Goal: Information Seeking & Learning: Learn about a topic

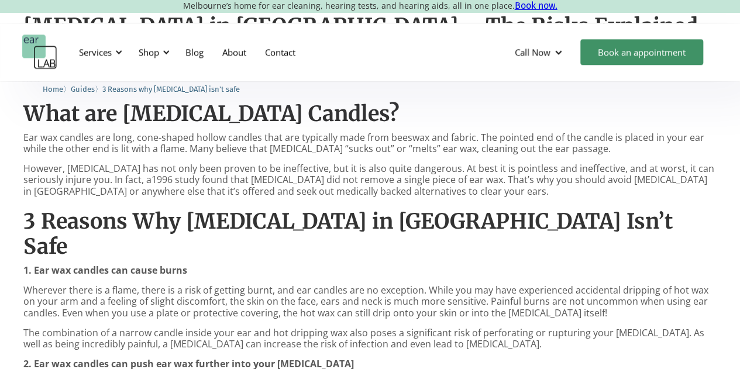
click at [257, 166] on p "However, [MEDICAL_DATA] has not only been proven to be ineffective, but it is a…" at bounding box center [370, 180] width 694 height 34
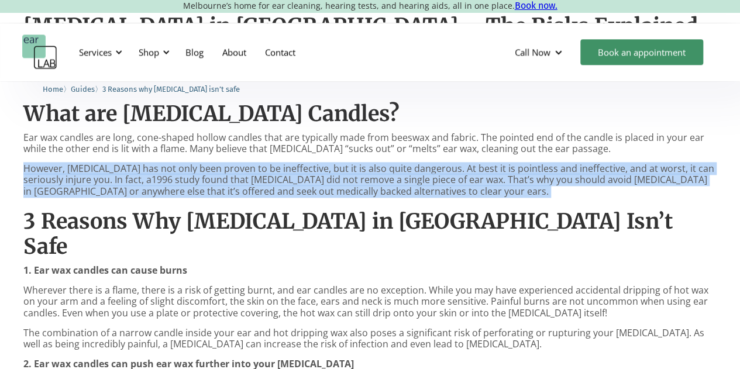
click at [257, 166] on p "However, [MEDICAL_DATA] has not only been proven to be ineffective, but it is a…" at bounding box center [370, 180] width 694 height 34
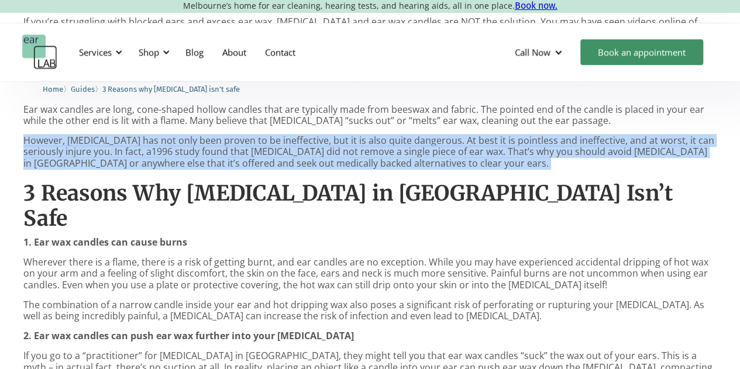
scroll to position [702, 0]
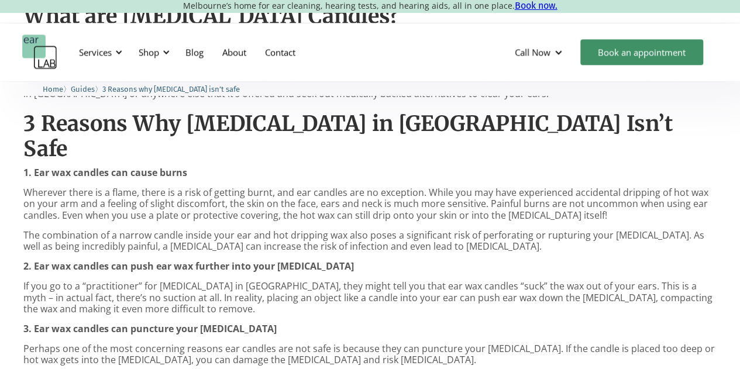
click at [257, 187] on p "Wherever there is a flame, there is a risk of getting burnt, and ear candles ar…" at bounding box center [370, 204] width 694 height 34
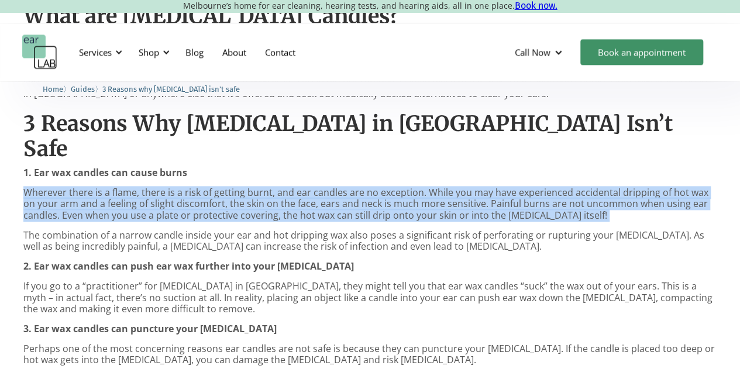
click at [257, 187] on p "Wherever there is a flame, there is a risk of getting burnt, and ear candles ar…" at bounding box center [370, 204] width 694 height 34
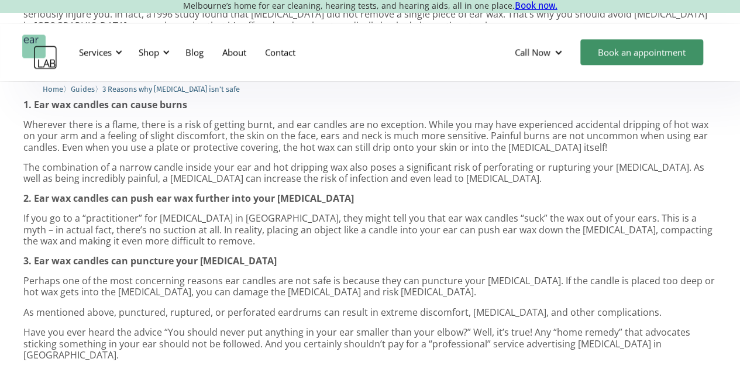
scroll to position [780, 0]
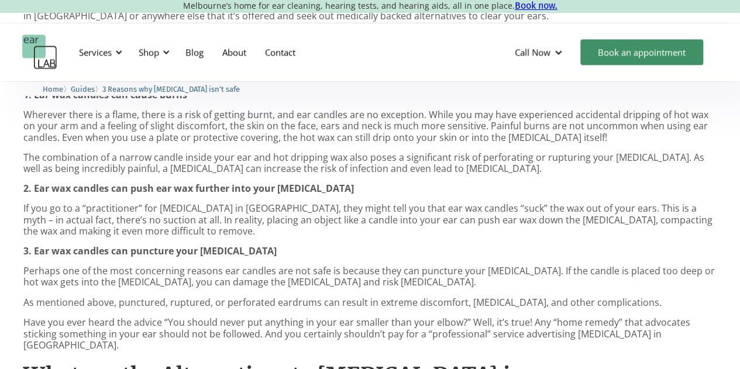
click at [256, 203] on p "If you go to a “practitioner” for [MEDICAL_DATA] in [GEOGRAPHIC_DATA], they mig…" at bounding box center [370, 220] width 694 height 34
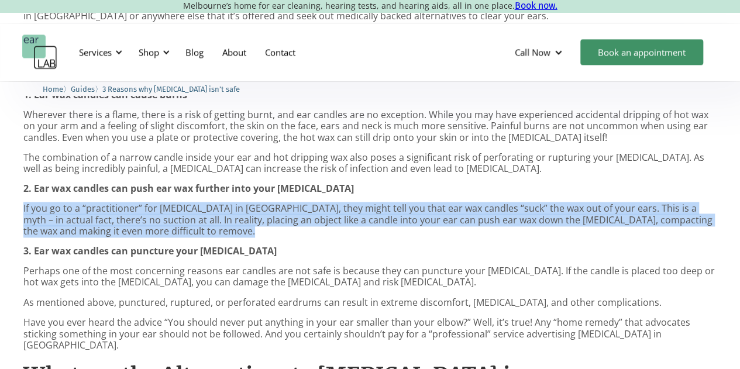
click at [256, 203] on p "If you go to a “practitioner” for [MEDICAL_DATA] in [GEOGRAPHIC_DATA], they mig…" at bounding box center [370, 220] width 694 height 34
click at [251, 203] on p "If you go to a “practitioner” for [MEDICAL_DATA] in [GEOGRAPHIC_DATA], they mig…" at bounding box center [370, 220] width 694 height 34
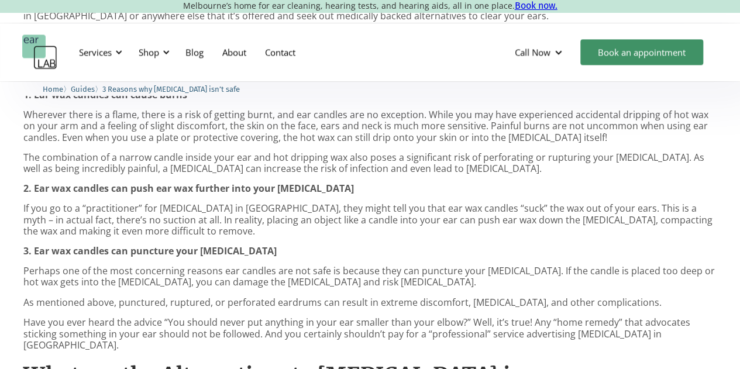
click at [245, 203] on p "If you go to a “practitioner” for [MEDICAL_DATA] in [GEOGRAPHIC_DATA], they mig…" at bounding box center [370, 220] width 694 height 34
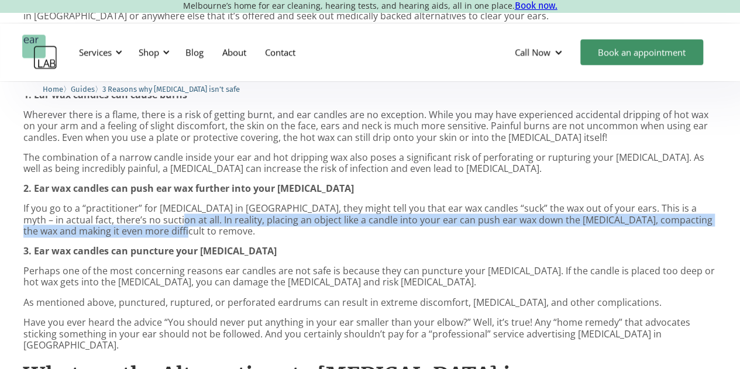
drag, startPoint x: 174, startPoint y: 193, endPoint x: 148, endPoint y: 180, distance: 30.1
click at [148, 203] on p "If you go to a “practitioner” for [MEDICAL_DATA] in [GEOGRAPHIC_DATA], they mig…" at bounding box center [370, 220] width 694 height 34
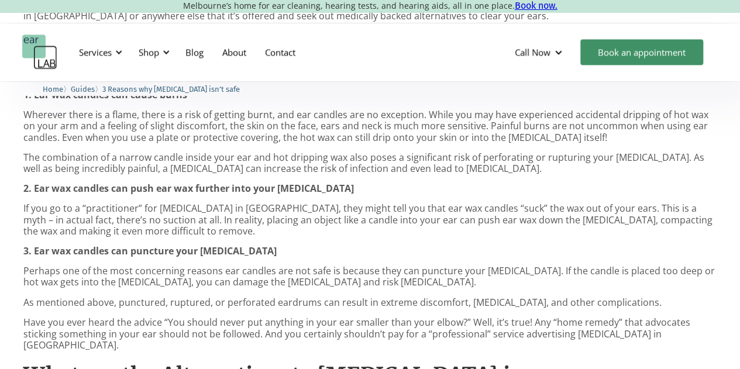
click at [138, 203] on p "If you go to a “practitioner” for [MEDICAL_DATA] in [GEOGRAPHIC_DATA], they mig…" at bounding box center [370, 220] width 694 height 34
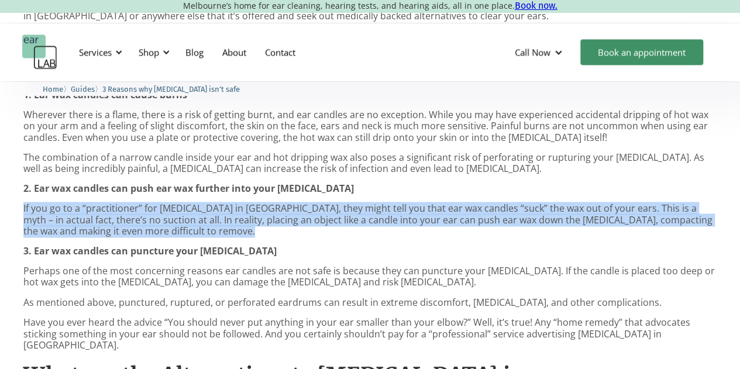
click at [138, 203] on p "If you go to a “practitioner” for [MEDICAL_DATA] in [GEOGRAPHIC_DATA], they mig…" at bounding box center [370, 220] width 694 height 34
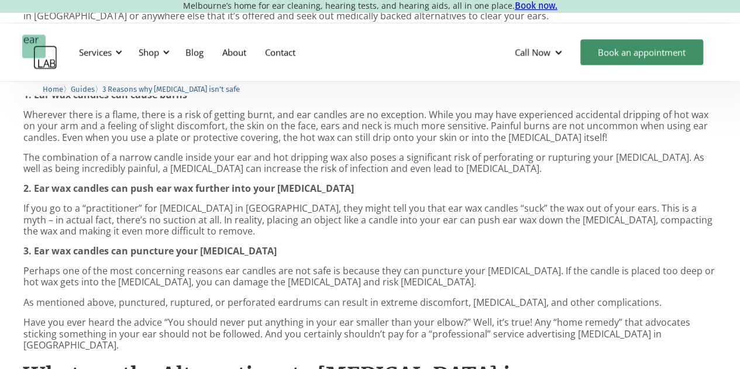
click at [121, 266] on p "Perhaps one of the most concerning reasons ear candles are not safe is because …" at bounding box center [370, 277] width 694 height 22
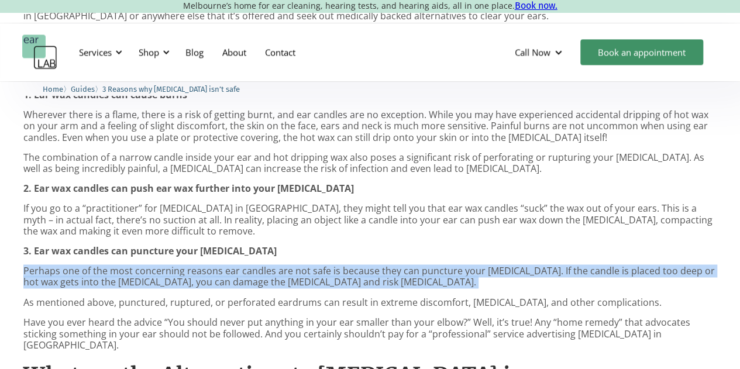
click at [121, 266] on p "Perhaps one of the most concerning reasons ear candles are not safe is because …" at bounding box center [370, 277] width 694 height 22
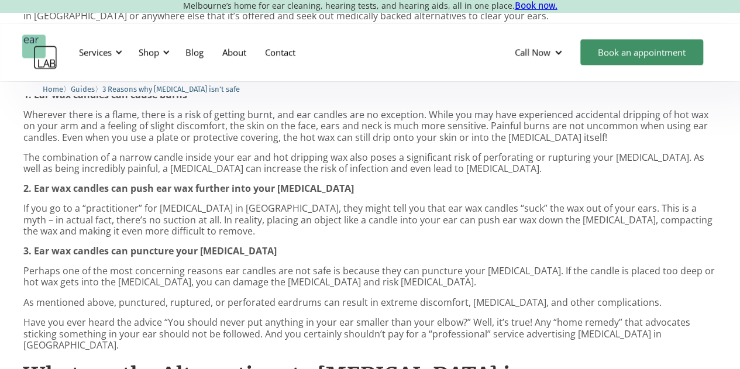
click at [121, 297] on p "As mentioned above, punctured, ruptured, or perforated eardrums can result in e…" at bounding box center [370, 302] width 694 height 11
click at [132, 266] on p "Perhaps one of the most concerning reasons ear candles are not safe is because …" at bounding box center [370, 277] width 694 height 22
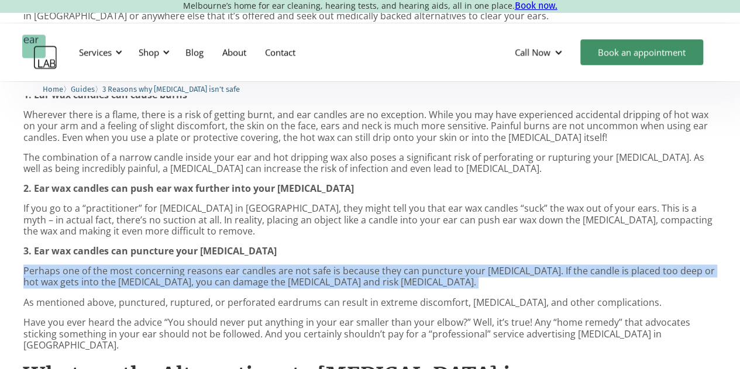
click at [132, 266] on p "Perhaps one of the most concerning reasons ear candles are not safe is because …" at bounding box center [370, 277] width 694 height 22
click at [136, 266] on p "Perhaps one of the most concerning reasons ear candles are not safe is because …" at bounding box center [370, 277] width 694 height 22
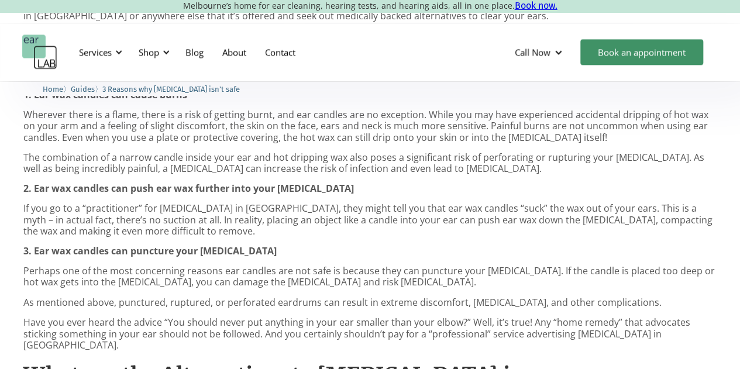
click at [136, 266] on p "Perhaps one of the most concerning reasons ear candles are not safe is because …" at bounding box center [370, 277] width 694 height 22
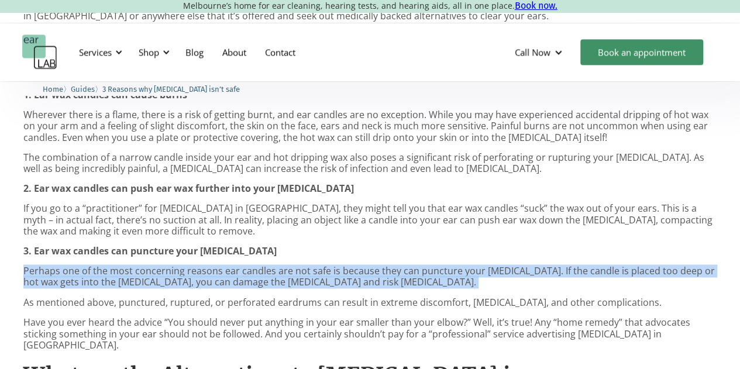
click at [136, 266] on p "Perhaps one of the most concerning reasons ear candles are not safe is because …" at bounding box center [370, 277] width 694 height 22
click at [161, 266] on p "Perhaps one of the most concerning reasons ear candles are not safe is because …" at bounding box center [370, 277] width 694 height 22
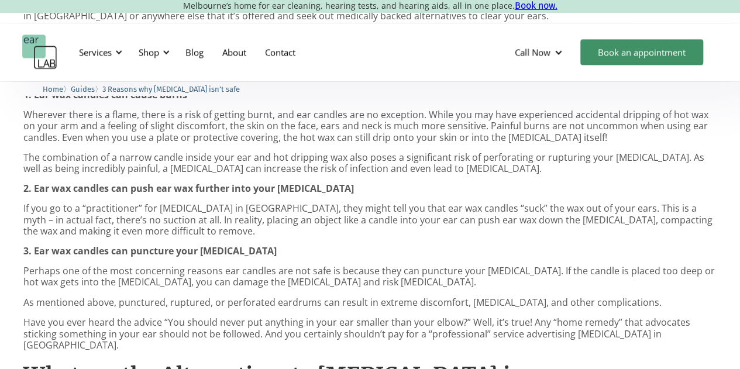
click at [163, 266] on p "Perhaps one of the most concerning reasons ear candles are not safe is because …" at bounding box center [370, 277] width 694 height 22
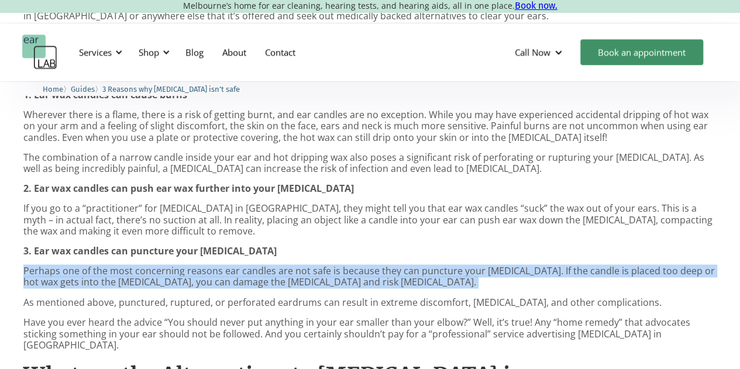
click at [163, 266] on p "Perhaps one of the most concerning reasons ear candles are not safe is because …" at bounding box center [370, 277] width 694 height 22
click at [164, 266] on p "Perhaps one of the most concerning reasons ear candles are not safe is because …" at bounding box center [370, 277] width 694 height 22
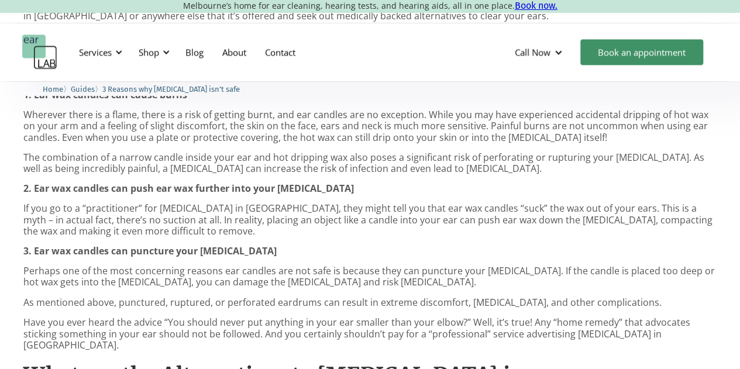
click at [155, 297] on p "As mentioned above, punctured, ruptured, or perforated eardrums can result in e…" at bounding box center [370, 302] width 694 height 11
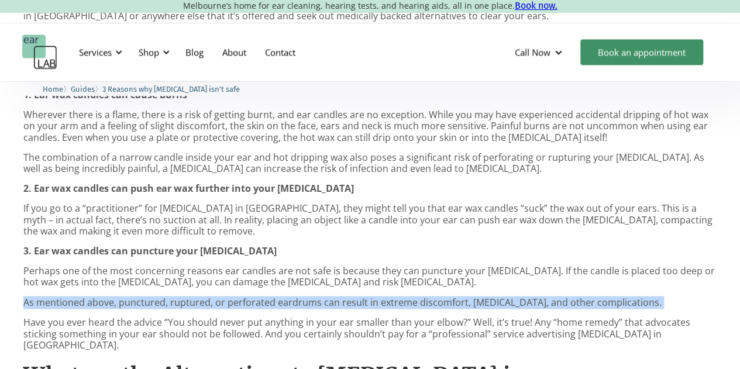
click at [155, 297] on p "As mentioned above, punctured, ruptured, or perforated eardrums can result in e…" at bounding box center [370, 302] width 694 height 11
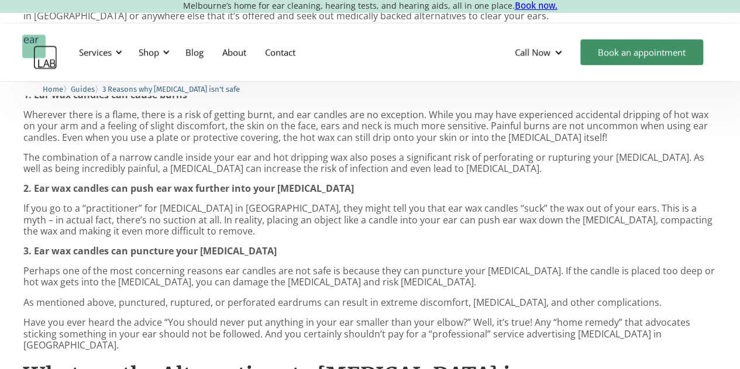
click at [148, 317] on p "Have you ever heard the advice “You should never put anything in your ear small…" at bounding box center [370, 334] width 694 height 34
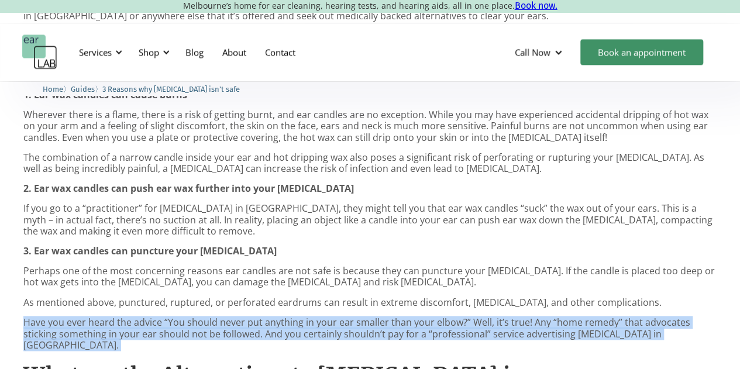
click at [148, 317] on p "Have you ever heard the advice “You should never put anything in your ear small…" at bounding box center [370, 334] width 694 height 34
click at [201, 317] on p "Have you ever heard the advice “You should never put anything in your ear small…" at bounding box center [370, 334] width 694 height 34
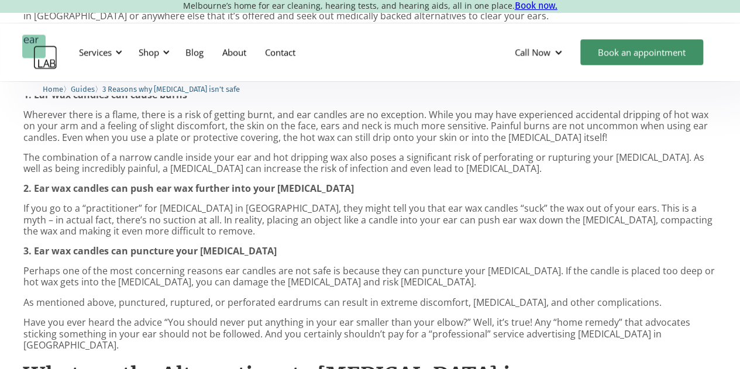
click at [273, 317] on p "Have you ever heard the advice “You should never put anything in your ear small…" at bounding box center [370, 334] width 694 height 34
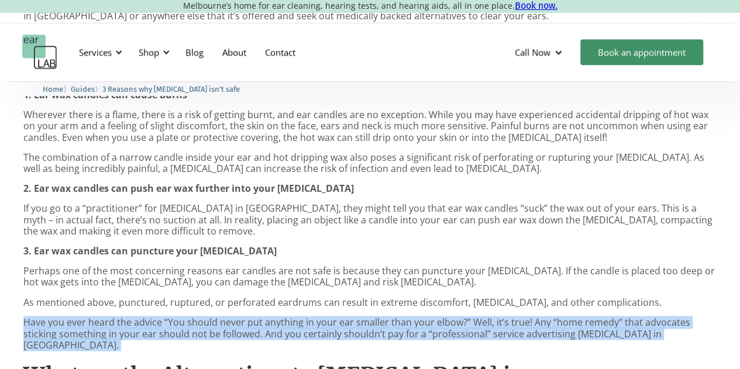
click at [273, 317] on p "Have you ever heard the advice “You should never put anything in your ear small…" at bounding box center [370, 334] width 694 height 34
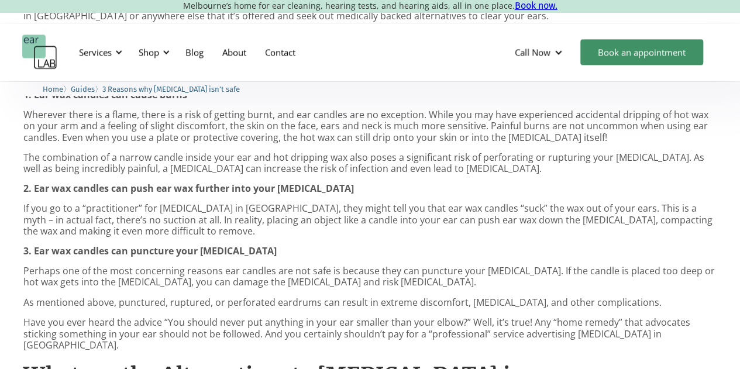
click at [188, 245] on strong "3. Ear wax candles can puncture your [MEDICAL_DATA]" at bounding box center [149, 251] width 253 height 13
click at [157, 245] on strong "3. Ear wax candles can puncture your [MEDICAL_DATA]" at bounding box center [149, 251] width 253 height 13
drag, startPoint x: 133, startPoint y: 217, endPoint x: 256, endPoint y: 217, distance: 123.5
click at [256, 246] on p "3. Ear wax candles can puncture your [MEDICAL_DATA]" at bounding box center [370, 251] width 694 height 11
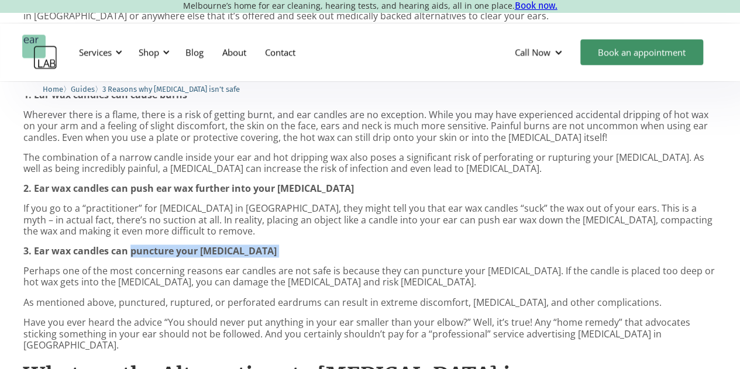
drag, startPoint x: 221, startPoint y: 214, endPoint x: 149, endPoint y: 213, distance: 72.0
click at [149, 246] on p "3. Ear wax candles can puncture your [MEDICAL_DATA]" at bounding box center [370, 251] width 694 height 11
click at [303, 203] on p "If you go to a “practitioner” for [MEDICAL_DATA] in [GEOGRAPHIC_DATA], they mig…" at bounding box center [370, 220] width 694 height 34
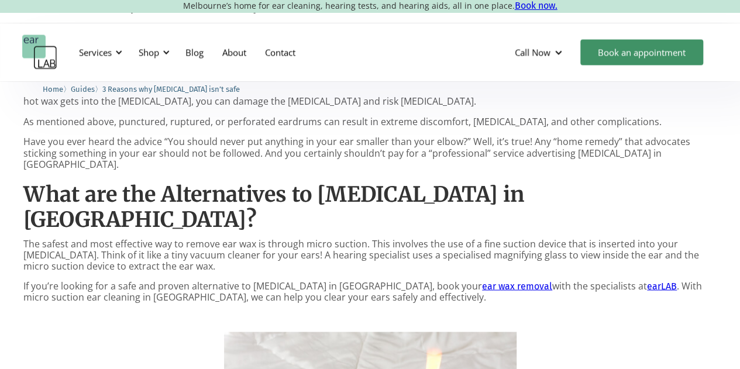
scroll to position [956, 0]
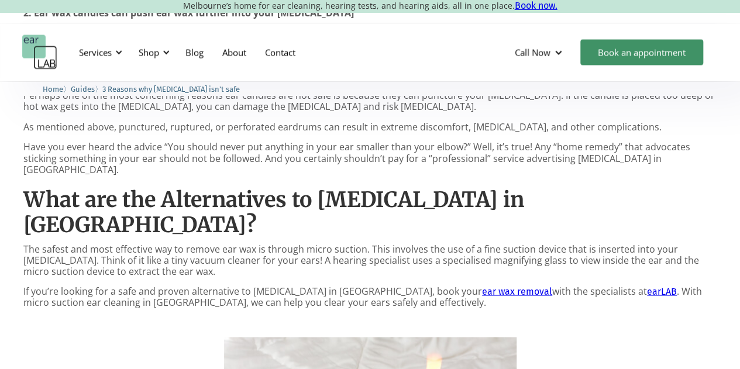
click at [277, 286] on p "If you’re looking for a safe and proven alternative to [MEDICAL_DATA] in [GEOGR…" at bounding box center [370, 297] width 694 height 22
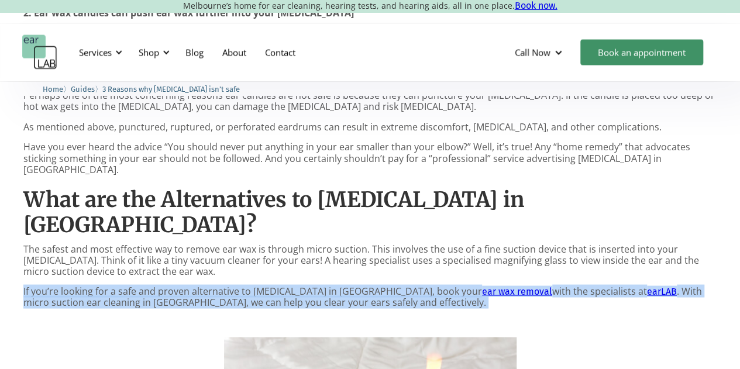
click at [277, 286] on p "If you’re looking for a safe and proven alternative to [MEDICAL_DATA] in [GEOGR…" at bounding box center [370, 297] width 694 height 22
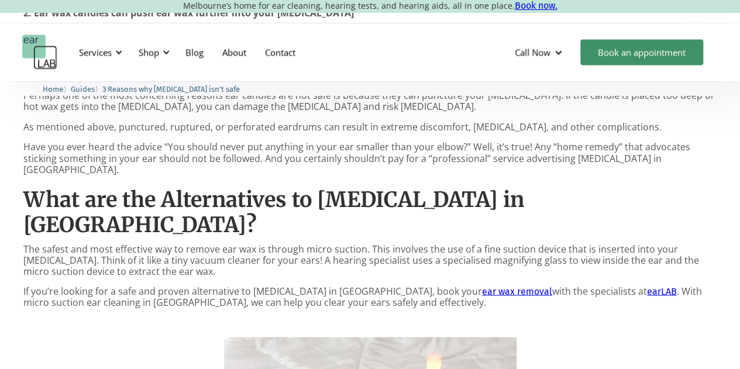
click at [261, 244] on p "The safest and most effective way to remove ear wax is through micro suction. T…" at bounding box center [370, 261] width 694 height 34
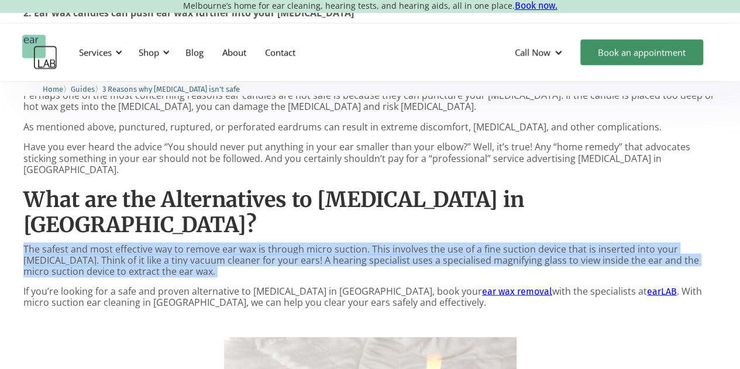
click at [261, 244] on p "The safest and most effective way to remove ear wax is through micro suction. T…" at bounding box center [370, 261] width 694 height 34
click at [219, 244] on p "The safest and most effective way to remove ear wax is through micro suction. T…" at bounding box center [370, 261] width 694 height 34
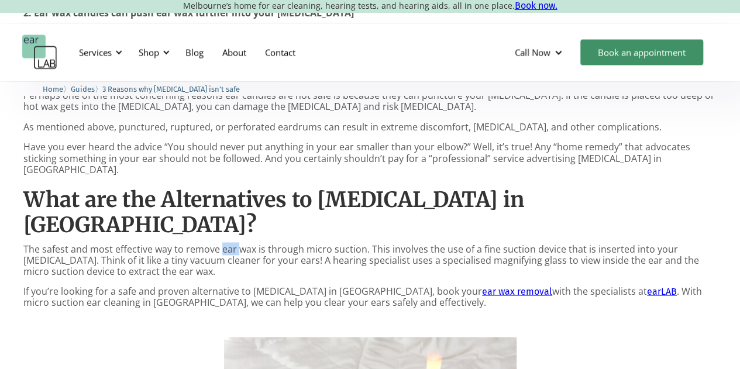
click at [219, 244] on p "The safest and most effective way to remove ear wax is through micro suction. T…" at bounding box center [370, 261] width 694 height 34
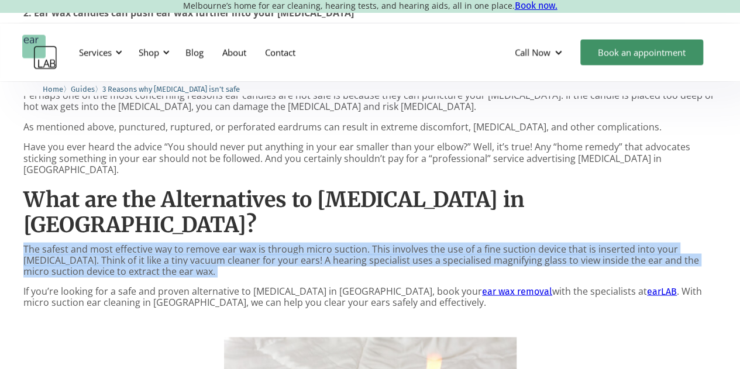
click at [219, 244] on p "The safest and most effective way to remove ear wax is through micro suction. T…" at bounding box center [370, 261] width 694 height 34
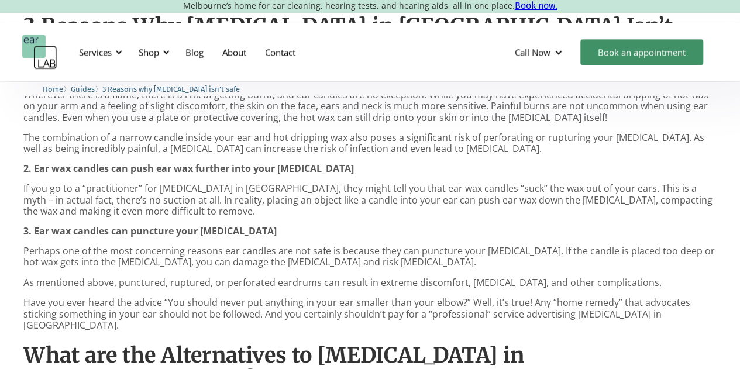
scroll to position [800, 0]
click at [158, 184] on p "If you go to a “practitioner” for [MEDICAL_DATA] in [GEOGRAPHIC_DATA], they mig…" at bounding box center [370, 201] width 694 height 34
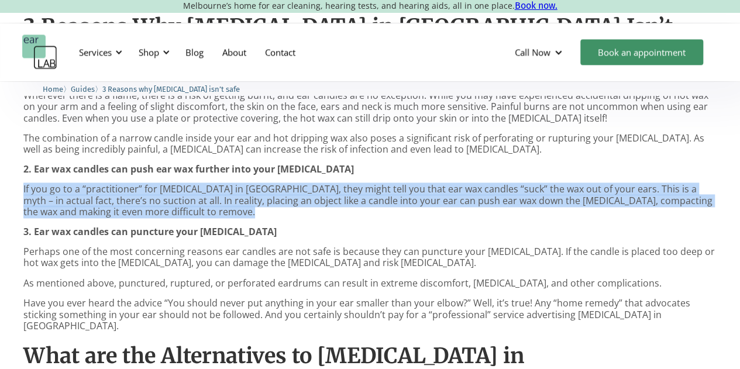
click at [158, 184] on p "If you go to a “practitioner” for [MEDICAL_DATA] in [GEOGRAPHIC_DATA], they mig…" at bounding box center [370, 201] width 694 height 34
click at [207, 184] on p "If you go to a “practitioner” for [MEDICAL_DATA] in [GEOGRAPHIC_DATA], they mig…" at bounding box center [370, 201] width 694 height 34
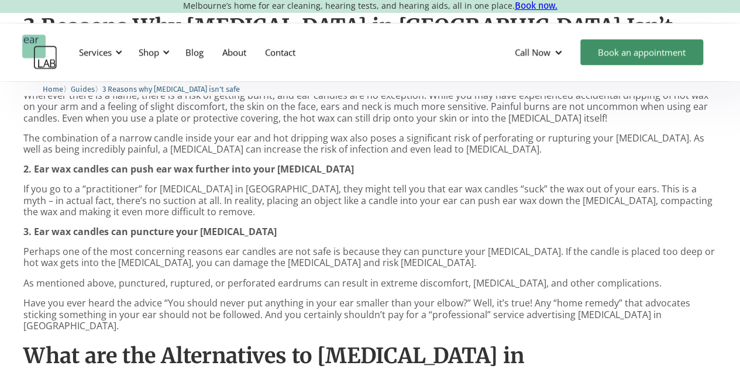
click at [294, 184] on p "If you go to a “practitioner” for [MEDICAL_DATA] in [GEOGRAPHIC_DATA], they mig…" at bounding box center [370, 201] width 694 height 34
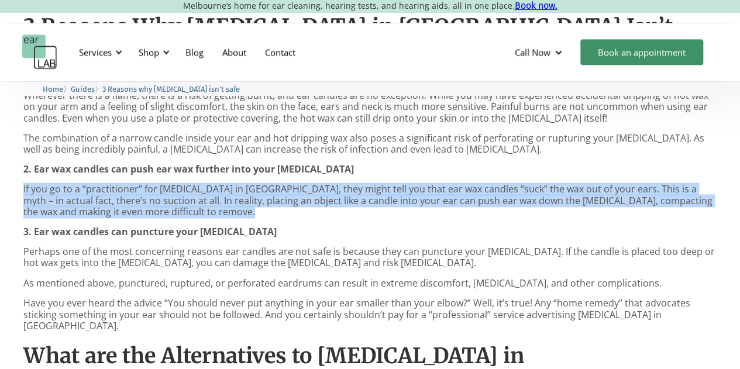
click at [294, 184] on p "If you go to a “practitioner” for [MEDICAL_DATA] in [GEOGRAPHIC_DATA], they mig…" at bounding box center [370, 201] width 694 height 34
click at [241, 184] on p "If you go to a “practitioner” for [MEDICAL_DATA] in [GEOGRAPHIC_DATA], they mig…" at bounding box center [370, 201] width 694 height 34
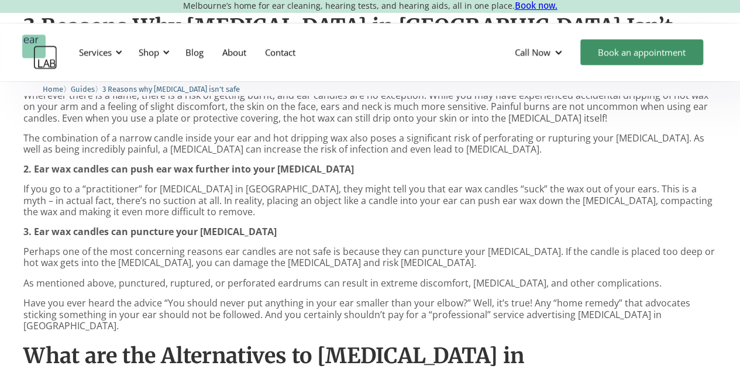
click at [223, 121] on div "[MEDICAL_DATA] in [GEOGRAPHIC_DATA] – The Risks Explained If you’re struggling …" at bounding box center [370, 372] width 694 height 1131
click at [221, 163] on strong "2. Ear wax candles can push ear wax further into your [MEDICAL_DATA]" at bounding box center [188, 169] width 331 height 13
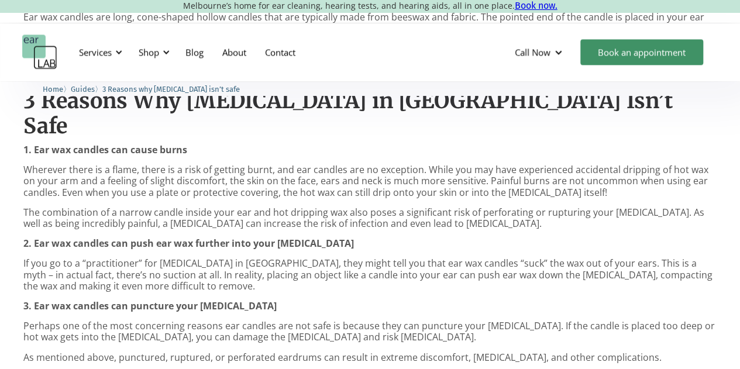
scroll to position [722, 0]
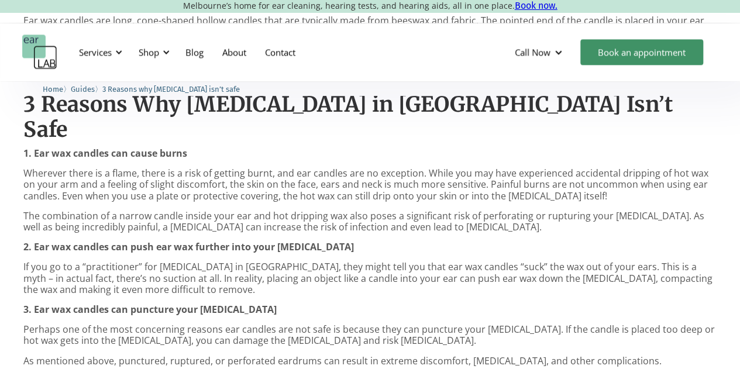
click at [141, 147] on strong "1. Ear wax candles can cause burns" at bounding box center [105, 153] width 164 height 13
click at [146, 168] on p "Wherever there is a flame, there is a risk of getting burnt, and ear candles ar…" at bounding box center [370, 185] width 694 height 34
drag, startPoint x: 130, startPoint y: 273, endPoint x: 246, endPoint y: 273, distance: 115.9
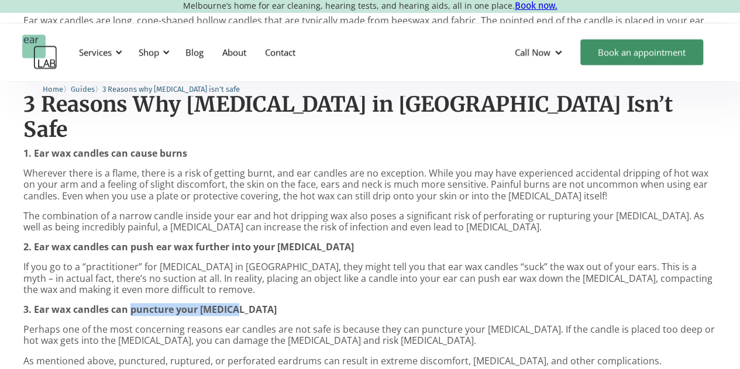
click at [246, 304] on p "3. Ear wax candles can puncture your [MEDICAL_DATA]" at bounding box center [370, 309] width 694 height 11
copy strong "puncture your [MEDICAL_DATA]"
